Goal: Task Accomplishment & Management: Manage account settings

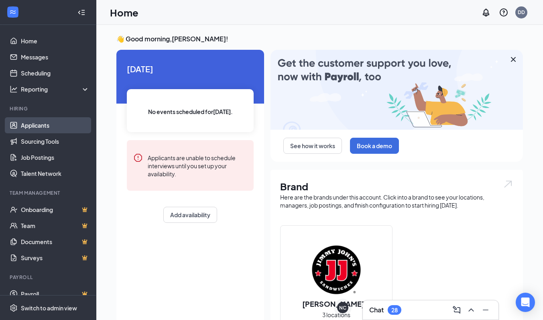
click at [60, 129] on link "Applicants" at bounding box center [55, 125] width 69 height 16
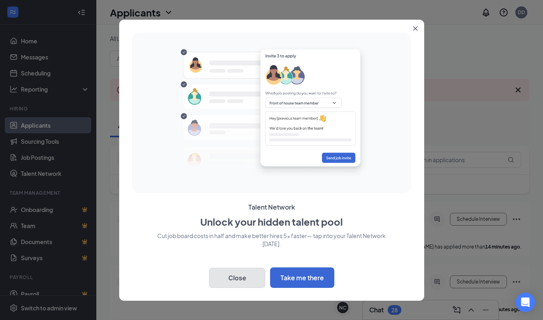
click at [246, 274] on button "Close" at bounding box center [237, 278] width 56 height 20
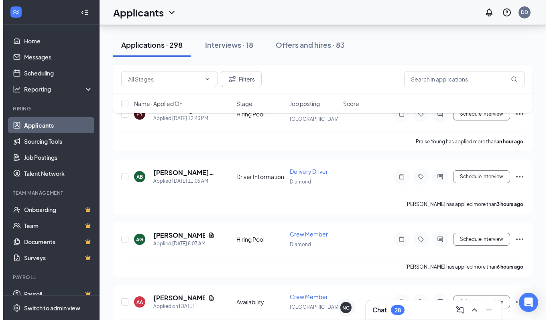
scroll to position [252, 0]
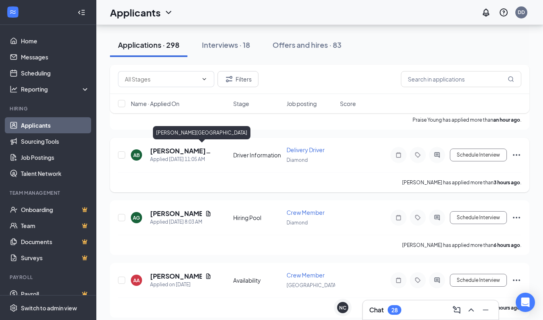
click at [169, 151] on h5 "[PERSON_NAME][GEOGRAPHIC_DATA]" at bounding box center [180, 151] width 61 height 9
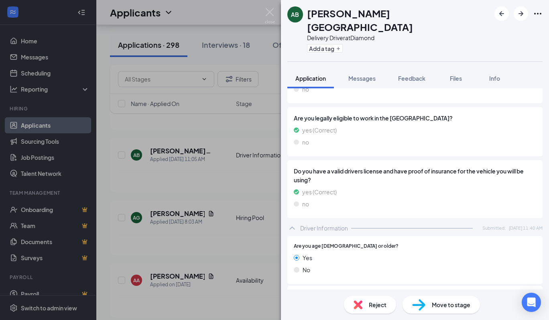
scroll to position [302, 0]
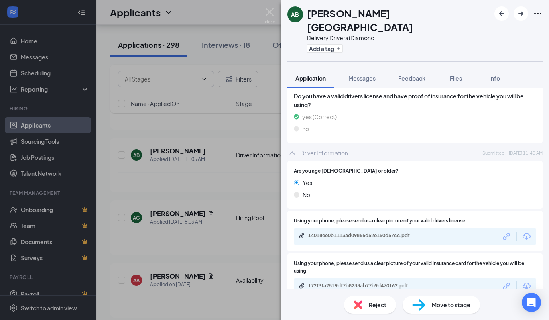
click at [394, 228] on div "14018ee0b1113ad09866d52e150d57cc.pdf" at bounding box center [415, 236] width 243 height 17
click at [342, 233] on div "14018ee0b1113ad09866d52e150d57cc.pdf" at bounding box center [364, 236] width 112 height 6
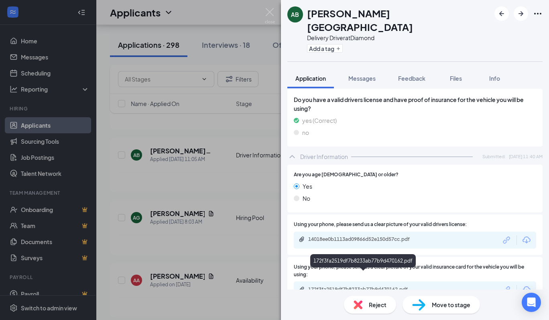
click at [357, 286] on div "172f3fa2519df7b8233ab77b9d470162.pdf" at bounding box center [364, 289] width 112 height 6
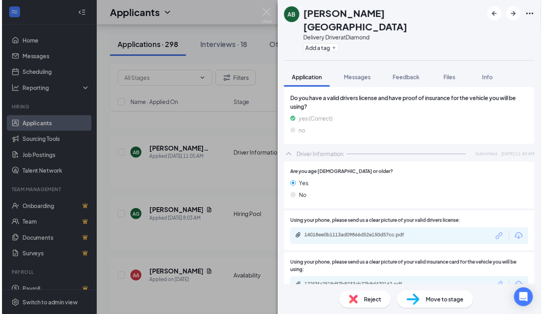
scroll to position [14, 0]
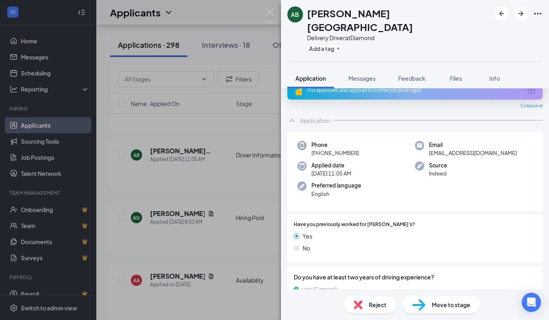
click at [155, 194] on div "AB [PERSON_NAME] Delivery Driver at Diamond Add a tag Application Messages Feed…" at bounding box center [274, 160] width 549 height 320
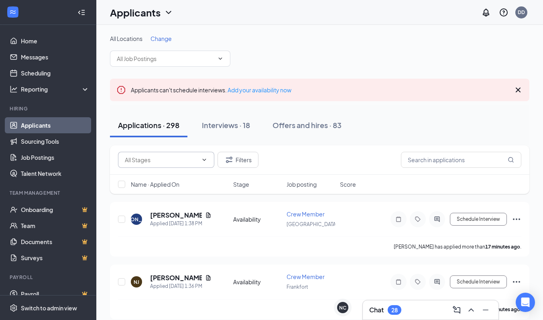
click at [209, 158] on span at bounding box center [166, 160] width 96 height 16
click at [316, 56] on div "All Locations Change" at bounding box center [320, 51] width 420 height 32
click at [207, 64] on span at bounding box center [170, 59] width 120 height 16
click at [221, 57] on icon "ChevronDown" at bounding box center [220, 58] width 6 height 6
click at [220, 59] on icon "ChevronDown" at bounding box center [221, 58] width 4 height 2
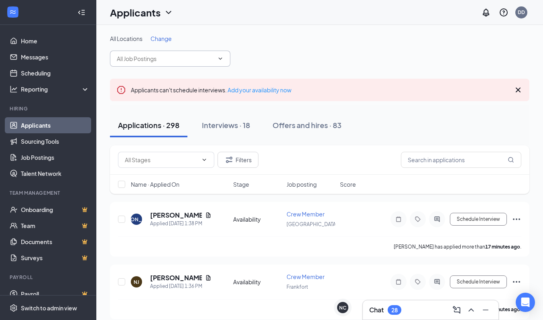
click at [220, 59] on icon "ChevronDown" at bounding box center [221, 58] width 4 height 2
click at [222, 59] on icon "ChevronDown" at bounding box center [220, 58] width 6 height 6
click at [220, 56] on icon "ChevronDown" at bounding box center [220, 58] width 6 height 6
click at [157, 58] on input "text" at bounding box center [165, 58] width 97 height 9
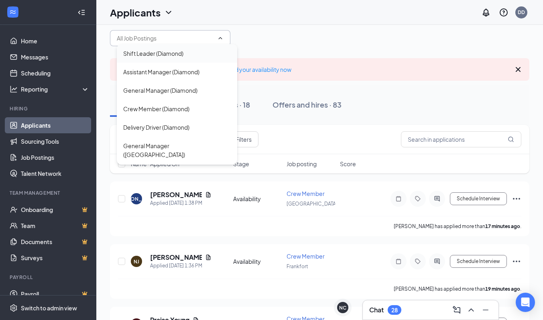
scroll to position [21, 0]
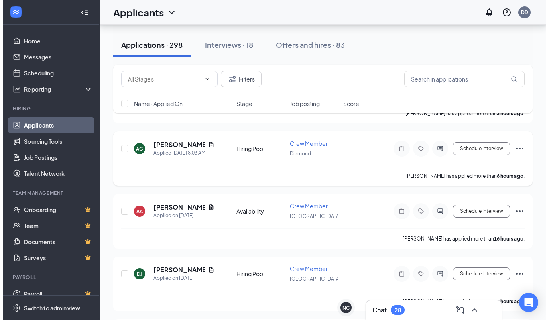
scroll to position [322, 0]
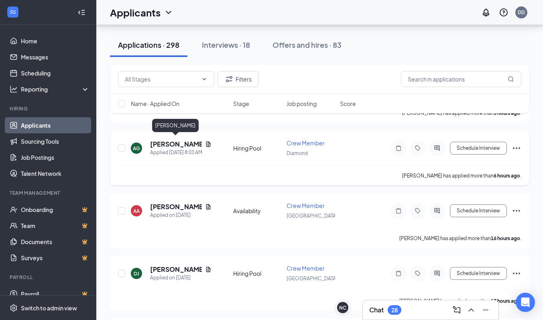
click at [174, 141] on h5 "[PERSON_NAME]" at bounding box center [176, 144] width 52 height 9
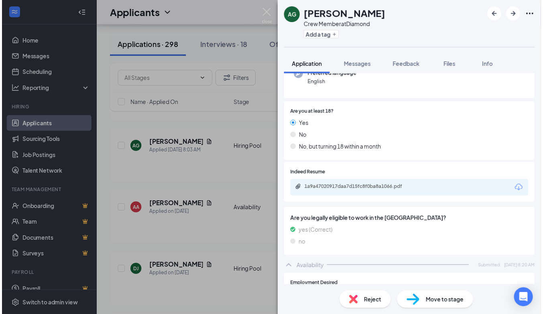
scroll to position [90, 0]
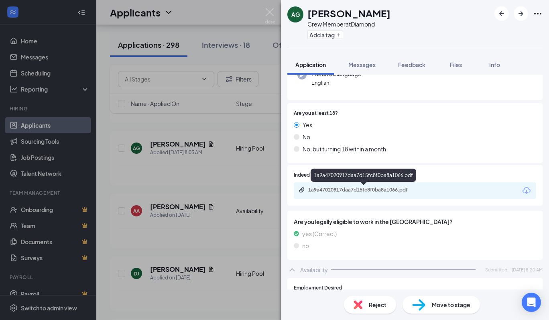
click at [359, 188] on div "1a9a47020917daa7d15fc8f0ba8a1066.pdf" at bounding box center [364, 190] width 112 height 6
click at [216, 250] on div "AG [PERSON_NAME] Crew Member at Diamond Add a tag Application Messages Feedback…" at bounding box center [274, 160] width 549 height 320
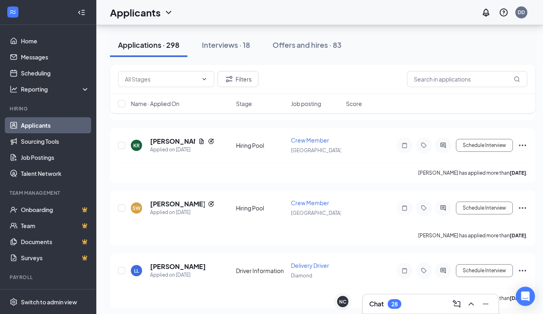
scroll to position [1137, 0]
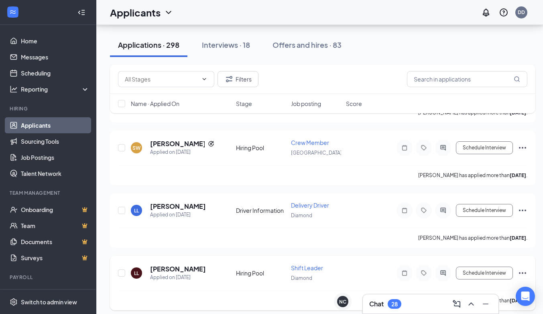
drag, startPoint x: 302, startPoint y: 213, endPoint x: 232, endPoint y: 247, distance: 77.6
click at [232, 256] on div "LL [PERSON_NAME] Applied on [DATE] Hiring Pool Shift Leader Diamond Schedule In…" at bounding box center [323, 283] width 426 height 55
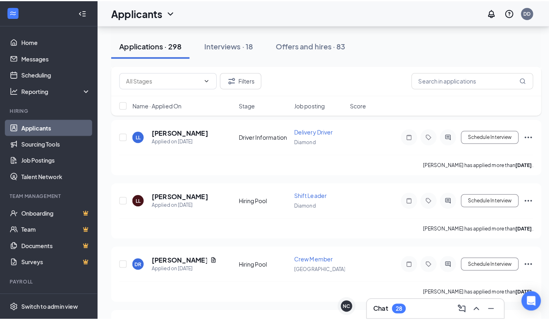
scroll to position [1213, 0]
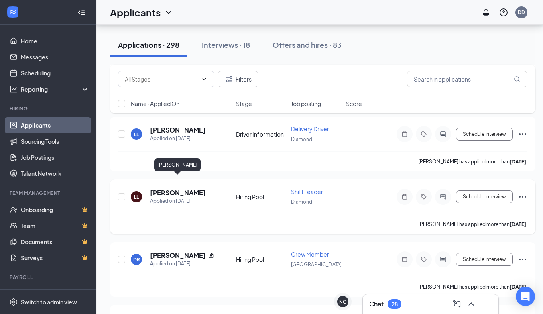
click at [189, 188] on h5 "[PERSON_NAME]" at bounding box center [178, 192] width 56 height 9
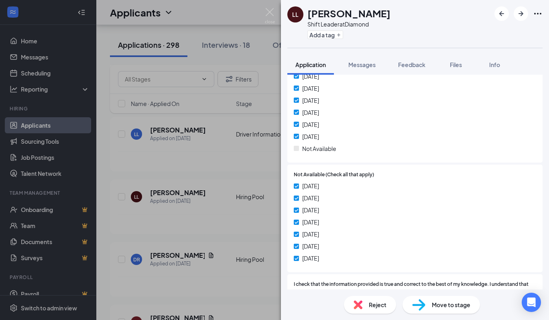
scroll to position [1039, 0]
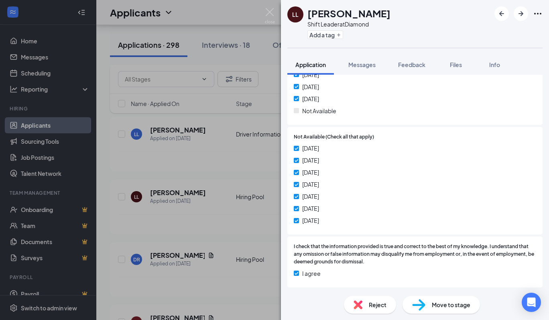
click at [181, 224] on div "LL [PERSON_NAME] Shift Leader at Diamond Add a tag Application Messages Feedbac…" at bounding box center [274, 160] width 549 height 320
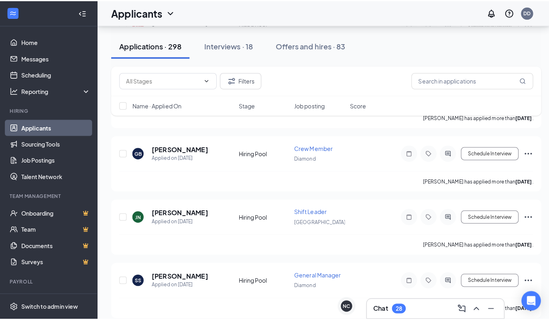
scroll to position [1778, 0]
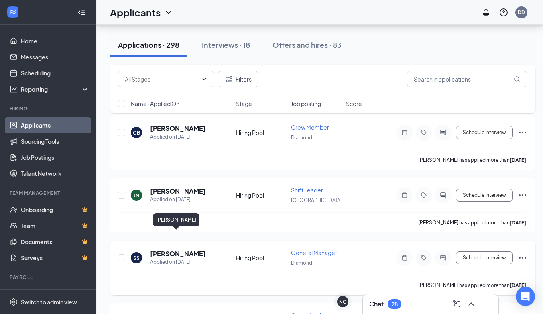
click at [178, 249] on h5 "[PERSON_NAME]" at bounding box center [178, 253] width 56 height 9
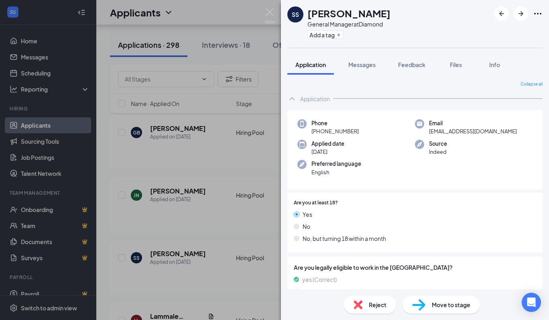
click at [218, 216] on div "SS [PERSON_NAME] General Manager at Diamond Add a tag Application Messages Feed…" at bounding box center [274, 160] width 549 height 320
click at [218, 216] on div "[PERSON_NAME] [PERSON_NAME] Applied [DATE] 1:38 PM Availability Crew Member [GE…" at bounding box center [323, 299] width 426 height 3751
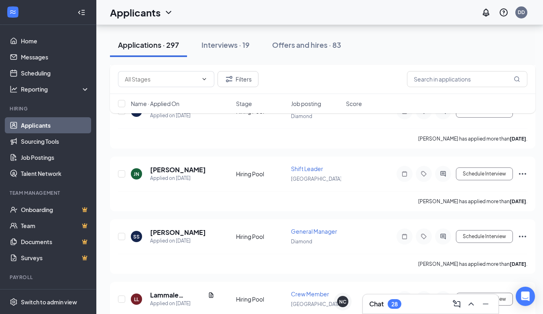
scroll to position [1799, 0]
click at [179, 166] on h5 "[PERSON_NAME]" at bounding box center [178, 170] width 56 height 9
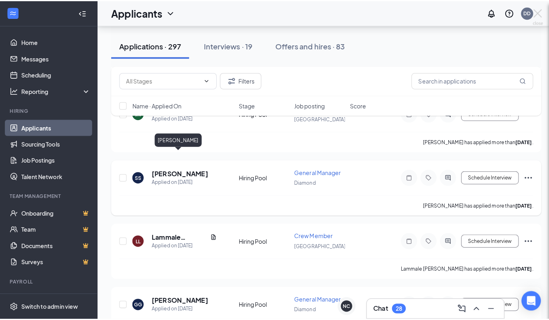
scroll to position [1745, 0]
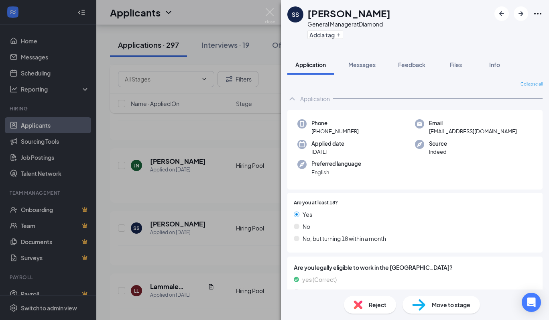
click at [171, 155] on div "SS [PERSON_NAME] General Manager at Diamond Add a tag Application Messages Feed…" at bounding box center [274, 160] width 549 height 320
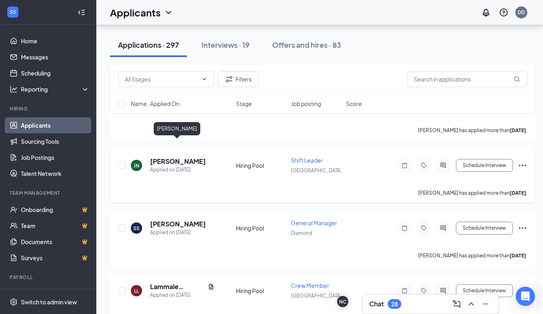
click at [186, 157] on h5 "[PERSON_NAME]" at bounding box center [178, 161] width 56 height 9
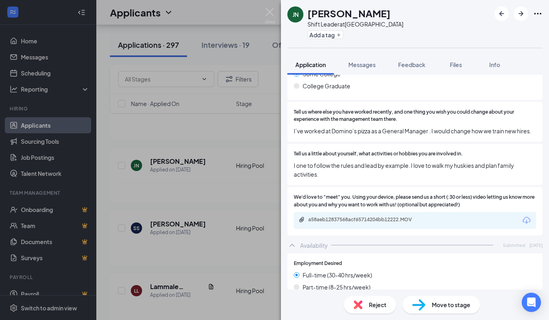
scroll to position [480, 0]
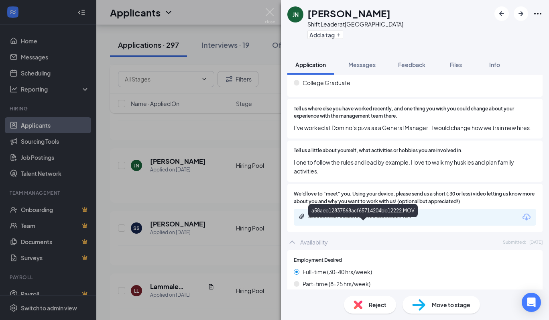
click at [366, 220] on div "a58aeb12837568acf65714204bb12222.MOV" at bounding box center [364, 216] width 112 height 6
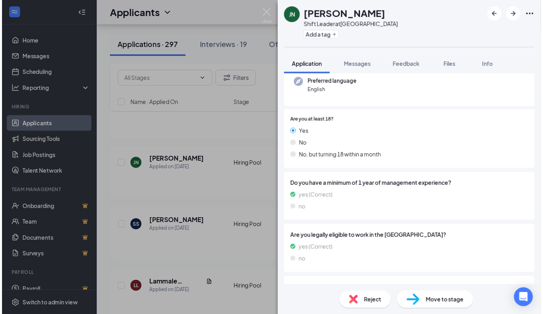
scroll to position [0, 0]
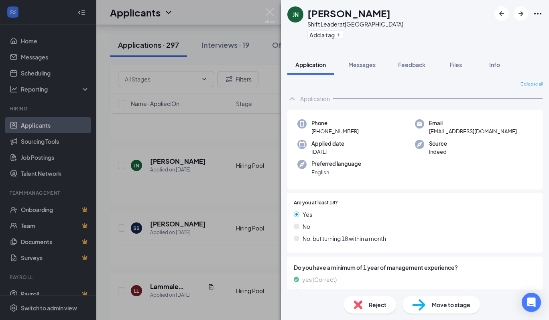
click at [187, 262] on div "[PERSON_NAME] Shift Leader at [GEOGRAPHIC_DATA] Add a tag Application Messages …" at bounding box center [274, 160] width 549 height 320
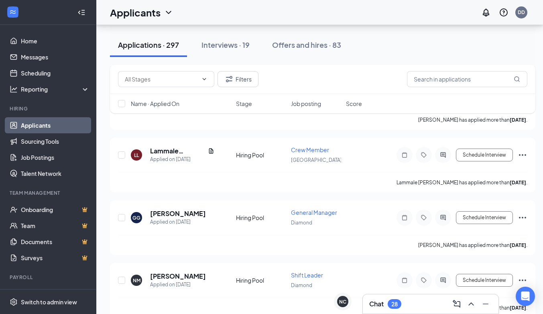
scroll to position [1882, 0]
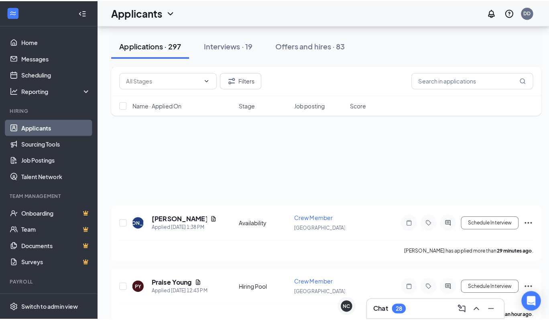
scroll to position [1882, 0]
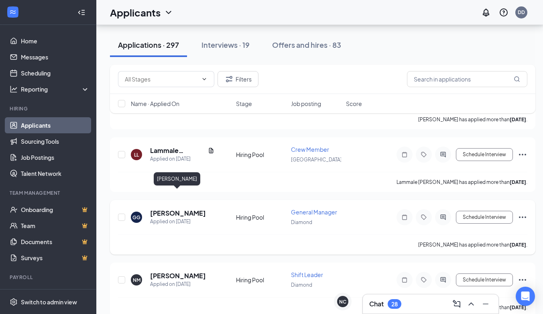
click at [161, 209] on h5 "[PERSON_NAME]" at bounding box center [178, 213] width 56 height 9
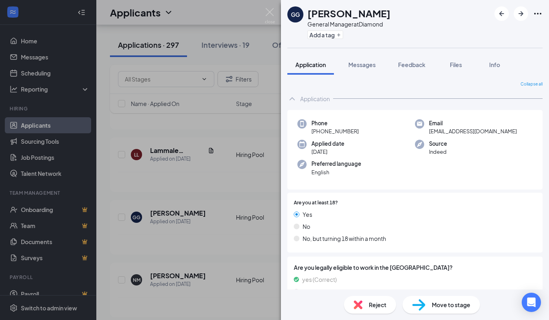
click at [191, 234] on div "GG Gregory Giraldo General Manager at Diamond Add a tag Application Messages Fe…" at bounding box center [274, 160] width 549 height 320
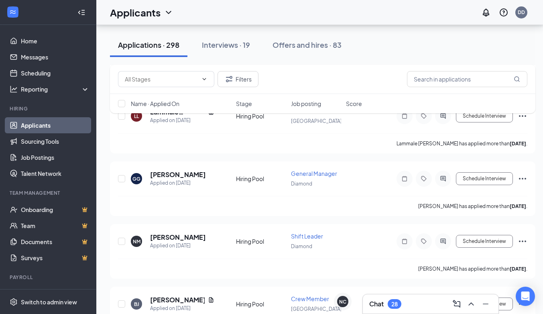
scroll to position [2028, 0]
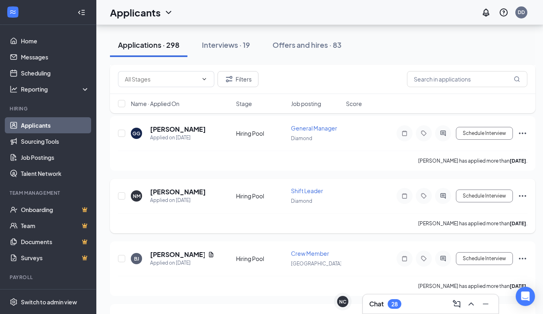
click at [166, 188] on h5 "[PERSON_NAME]" at bounding box center [178, 192] width 56 height 9
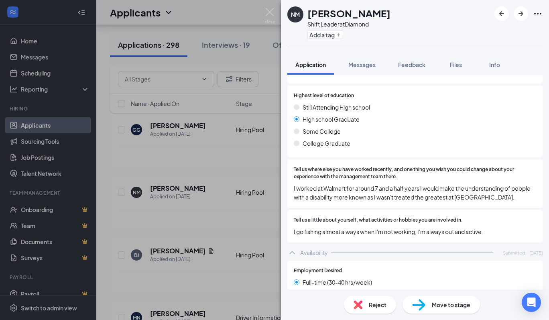
scroll to position [336, 0]
click at [248, 190] on div "NM Nathan Marchese Shift Leader at Diamond Add a tag Application Messages Feedb…" at bounding box center [274, 160] width 549 height 320
click at [203, 210] on div "Nathan Marchese has applied more than 5 days ago ." at bounding box center [323, 220] width 410 height 20
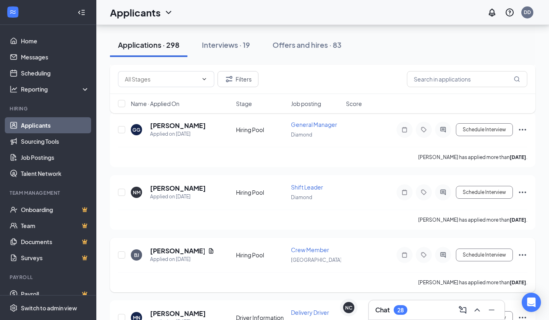
scroll to position [2141, 0]
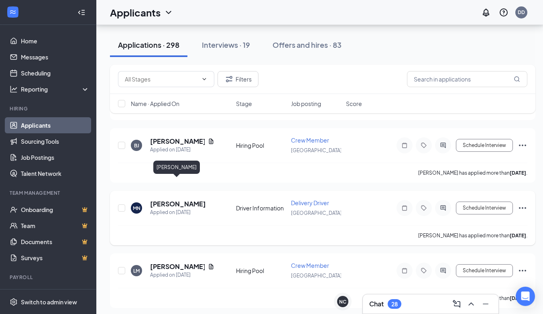
click at [173, 200] on h5 "[PERSON_NAME]" at bounding box center [178, 204] width 56 height 9
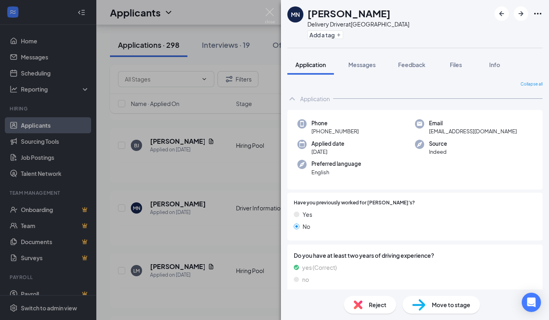
click at [215, 224] on div "MN Mercedes Nash Delivery Driver at Tinley Park Add a tag Application Messages …" at bounding box center [274, 160] width 549 height 320
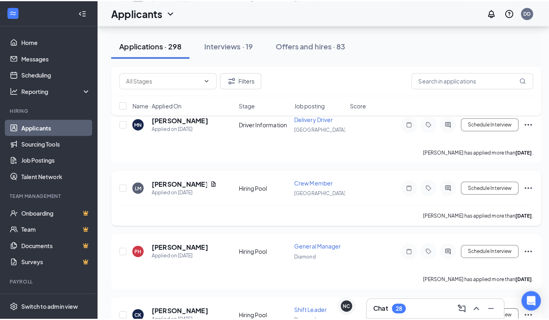
scroll to position [2257, 0]
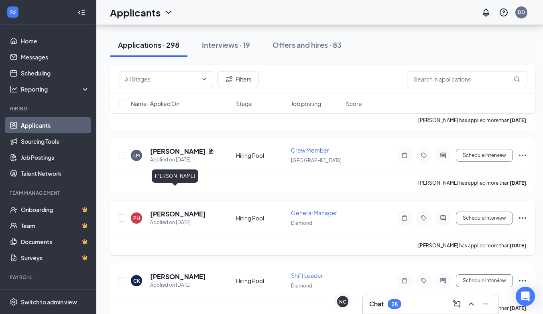
click at [163, 210] on h5 "[PERSON_NAME]" at bounding box center [178, 214] width 56 height 9
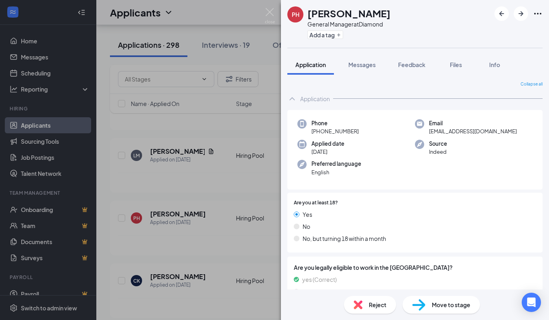
click at [227, 282] on div "PH Phil Hoxsey General Manager at Diamond Add a tag Application Messages Feedba…" at bounding box center [274, 160] width 549 height 320
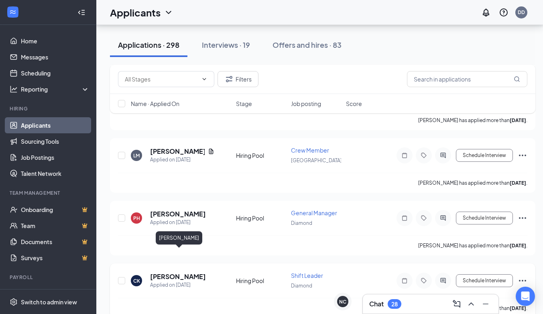
click at [198, 272] on h5 "[PERSON_NAME]" at bounding box center [178, 276] width 56 height 9
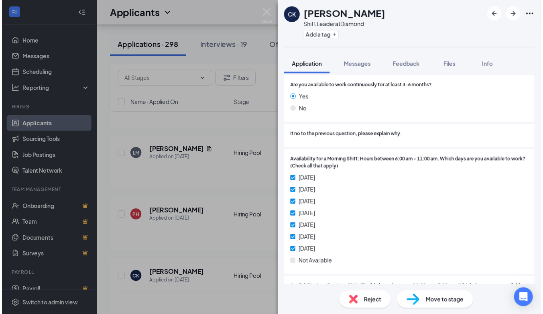
scroll to position [594, 0]
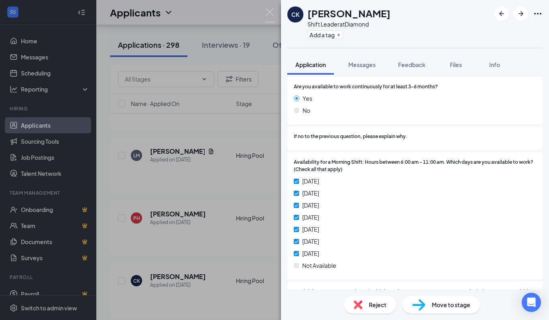
click at [223, 298] on div "CK Christopher Kudirka Shift Leader at Diamond Add a tag Application Messages F…" at bounding box center [274, 160] width 549 height 320
click at [223, 298] on div "KE Kaleb Escreno Applied Today 2:09 PM Hiring Pool Crew Member Diamond Schedule…" at bounding box center [323, 134] width 426 height 4378
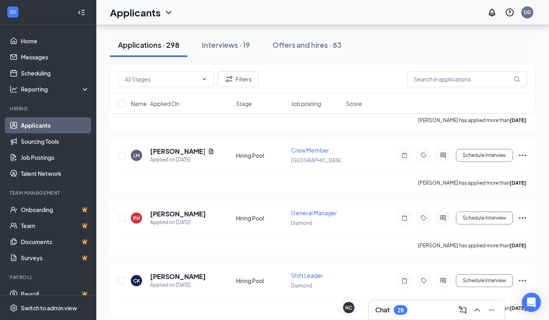
click at [223, 298] on div "KE Kaleb Escreno Applied Today 2:09 PM Hiring Pool Crew Member Diamond Schedule…" at bounding box center [323, 134] width 426 height 4378
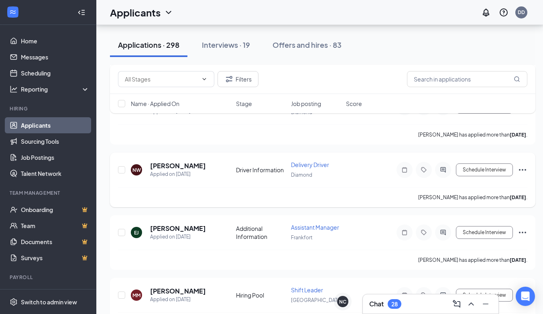
scroll to position [2994, 3]
click at [189, 224] on h5 "[PERSON_NAME]" at bounding box center [178, 228] width 56 height 9
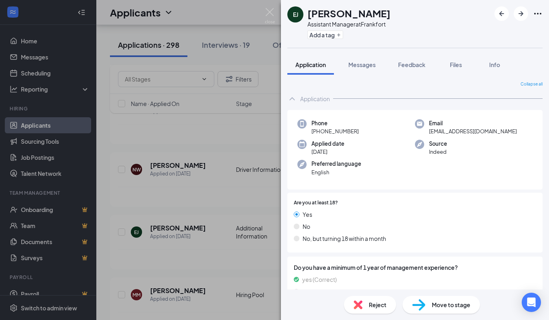
click at [204, 254] on div "EJ EURYDICE JONES Assistant Manager at Frankfort Add a tag Application Messages…" at bounding box center [274, 160] width 549 height 320
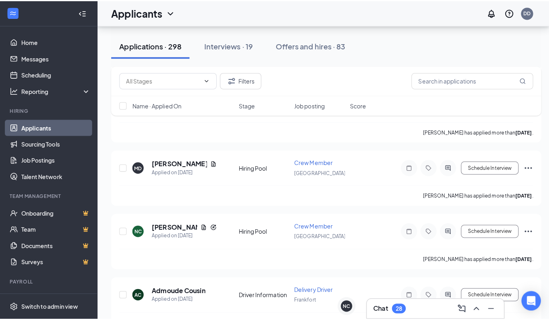
scroll to position [3190, 0]
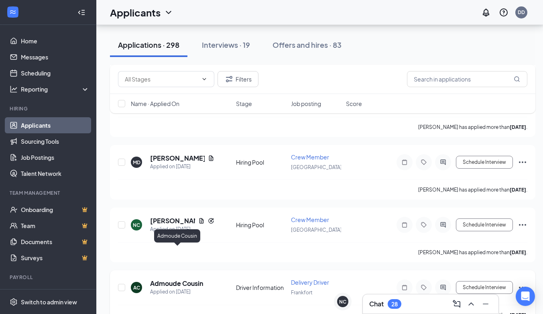
click at [192, 279] on h5 "Admoude Cousin" at bounding box center [176, 283] width 53 height 9
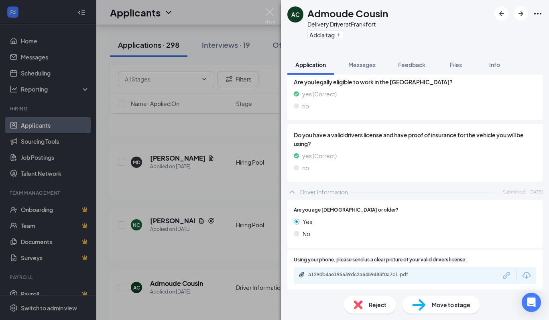
scroll to position [279, 0]
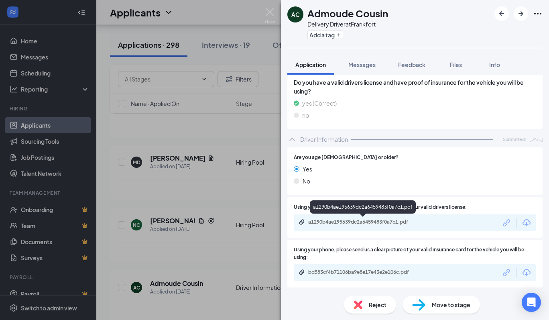
click at [392, 220] on div "a1290b4ae195639dc2a6459483f0a7c1.pdf" at bounding box center [364, 222] width 112 height 6
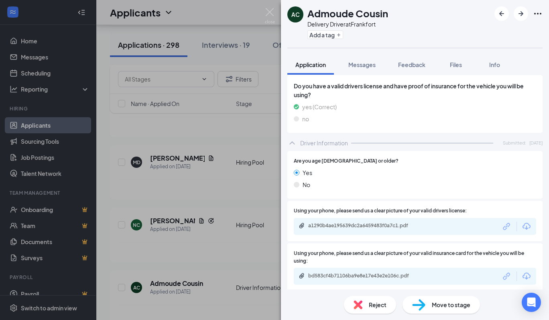
click at [222, 226] on div "AC Admoude Cousin Delivery Driver at Frankfort Add a tag Application Messages F…" at bounding box center [274, 160] width 549 height 320
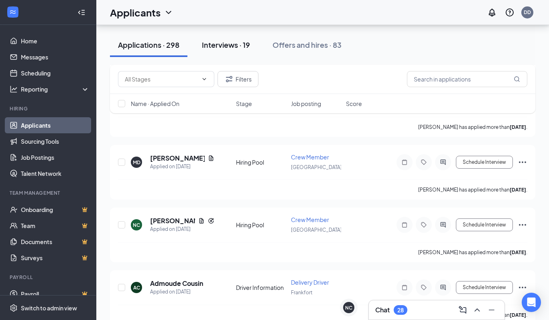
click at [233, 48] on div "Interviews · 19" at bounding box center [226, 45] width 48 height 10
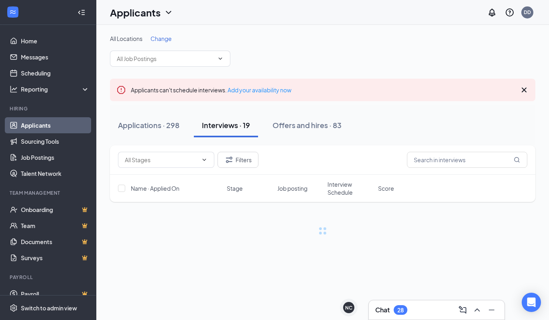
click at [271, 255] on div "All Locations Change Shift Leader (Diamond) Assistant Manager (Diamond) Crew Me…" at bounding box center [322, 143] width 453 height 236
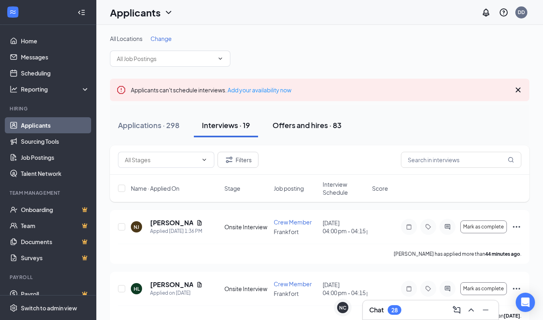
click at [313, 125] on div "Offers and hires · 83" at bounding box center [307, 125] width 69 height 10
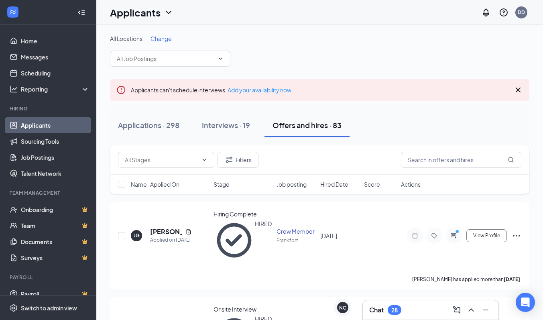
click at [45, 126] on link "Applicants" at bounding box center [55, 125] width 69 height 16
